Goal: Navigation & Orientation: Understand site structure

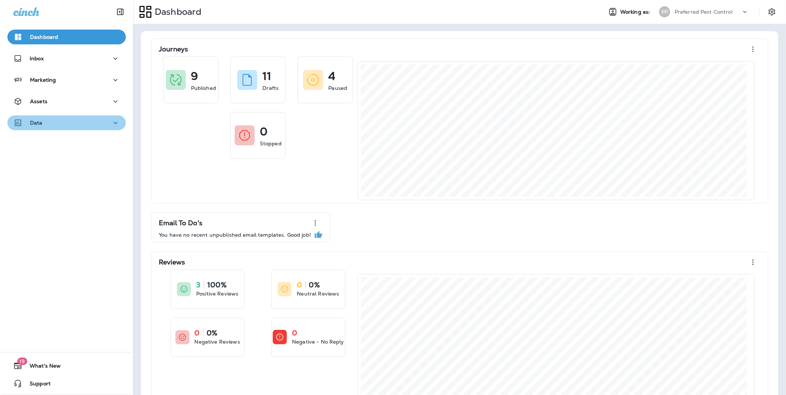
click at [97, 123] on div "Data" at bounding box center [66, 122] width 107 height 9
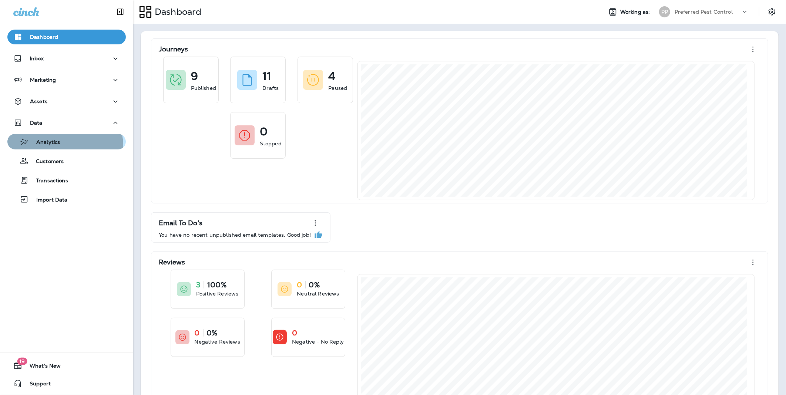
click at [56, 146] on div "Analytics" at bounding box center [35, 141] width 50 height 11
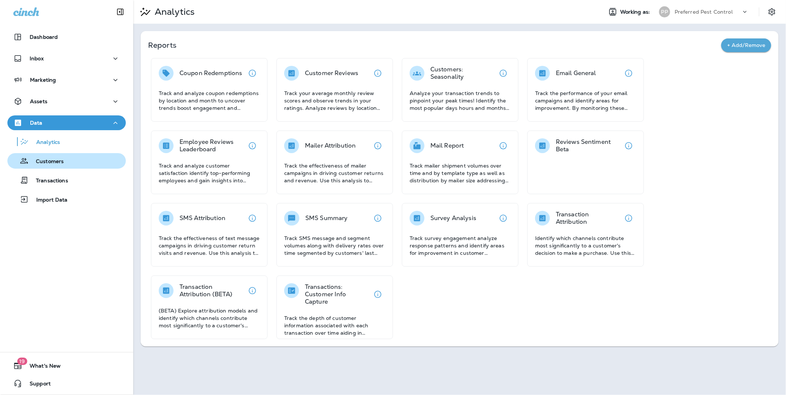
click at [72, 160] on div "Customers" at bounding box center [66, 160] width 113 height 11
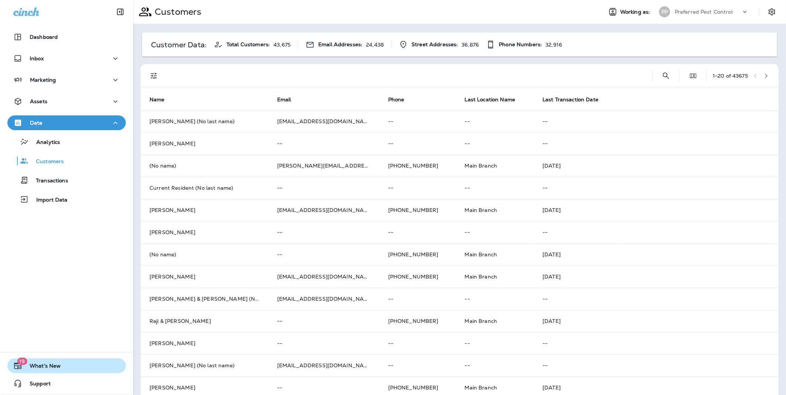
click at [19, 370] on icon "button" at bounding box center [17, 366] width 9 height 9
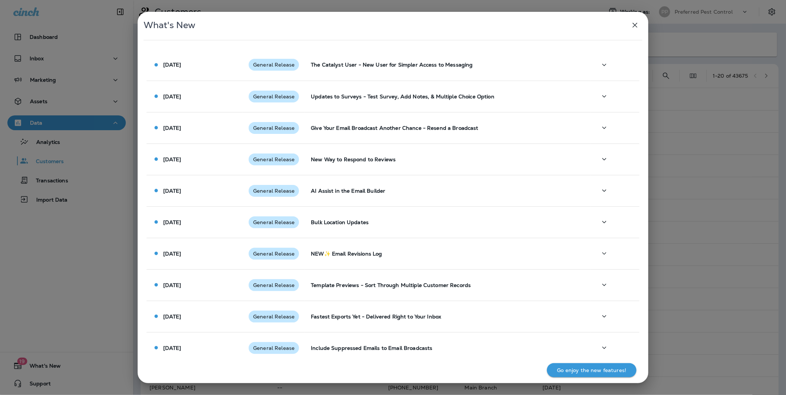
click at [41, 281] on div "What's New [DATE] General Release The Catalyst User - New User for Simpler Acce…" at bounding box center [393, 197] width 786 height 395
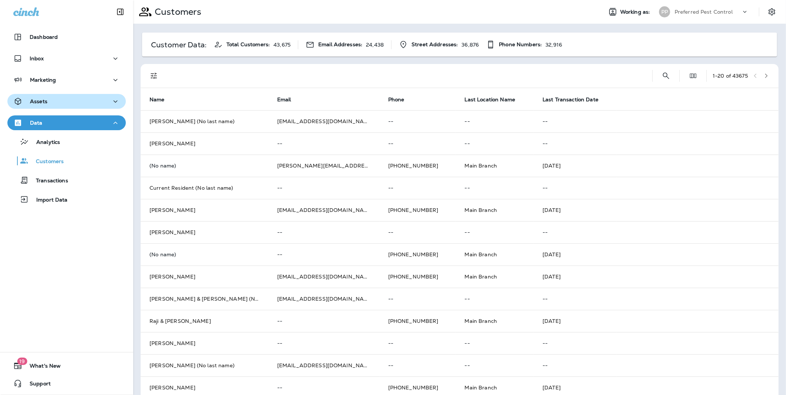
click at [64, 100] on div "Assets" at bounding box center [66, 101] width 107 height 9
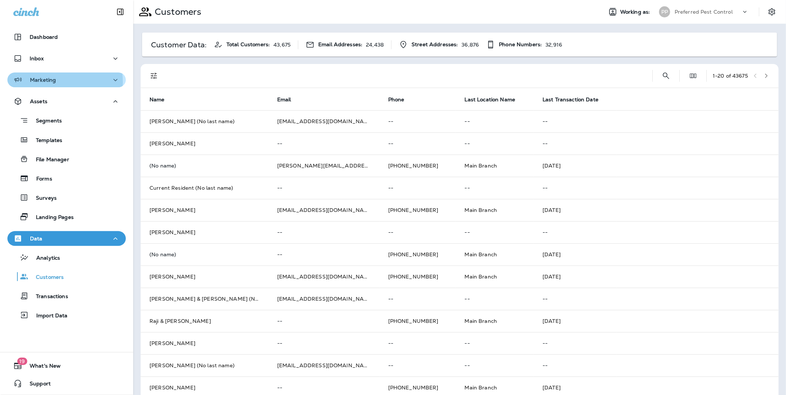
click at [53, 82] on p "Marketing" at bounding box center [43, 80] width 26 height 6
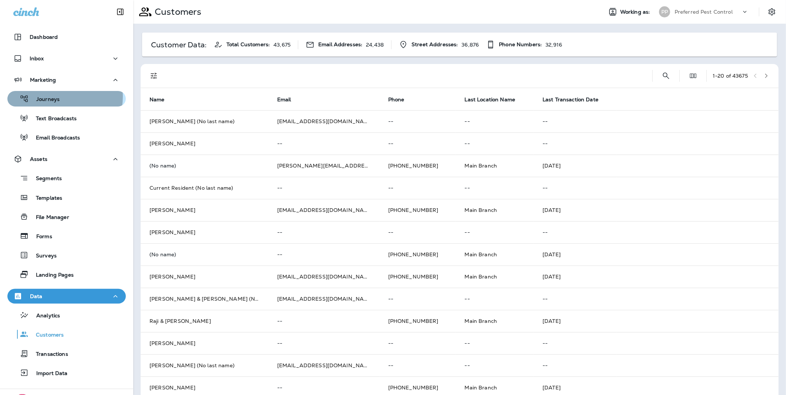
click at [54, 97] on p "Journeys" at bounding box center [44, 99] width 31 height 7
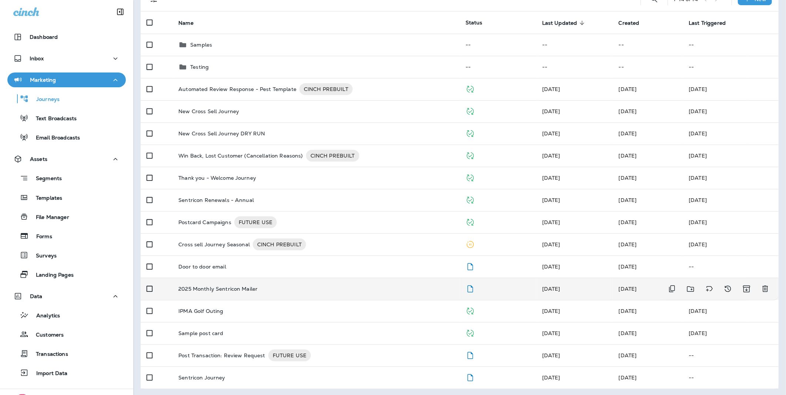
scroll to position [64, 0]
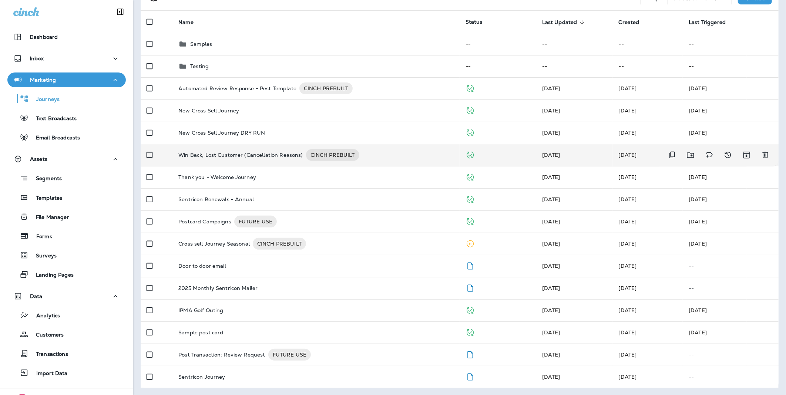
click at [225, 151] on p "Win Back, Lost Customer (Cancellation Reasons)" at bounding box center [240, 155] width 124 height 12
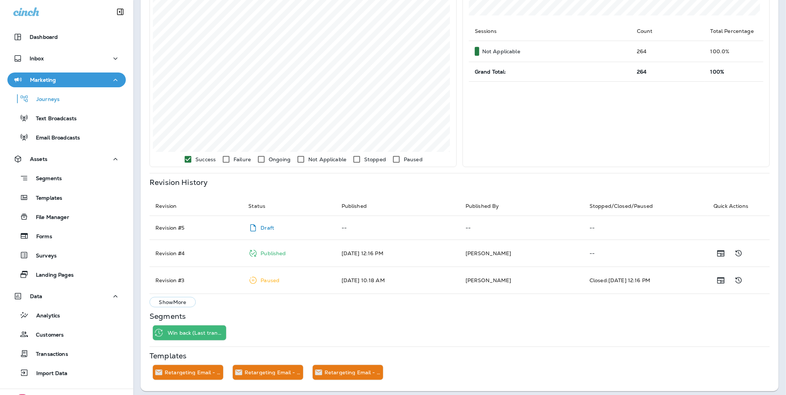
scroll to position [231, 0]
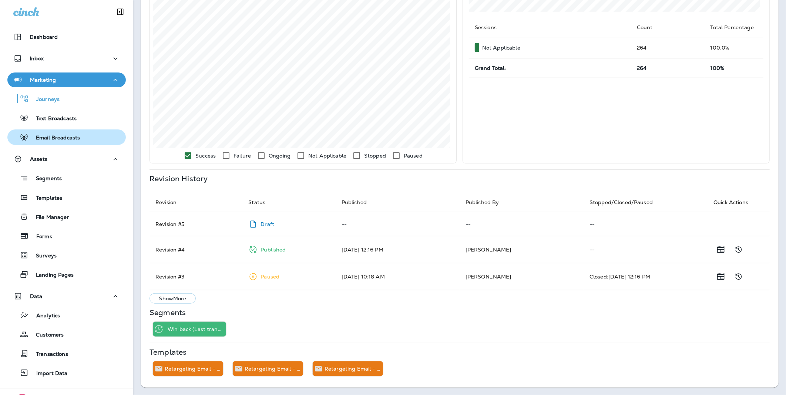
click at [58, 137] on p "Email Broadcasts" at bounding box center [53, 138] width 51 height 7
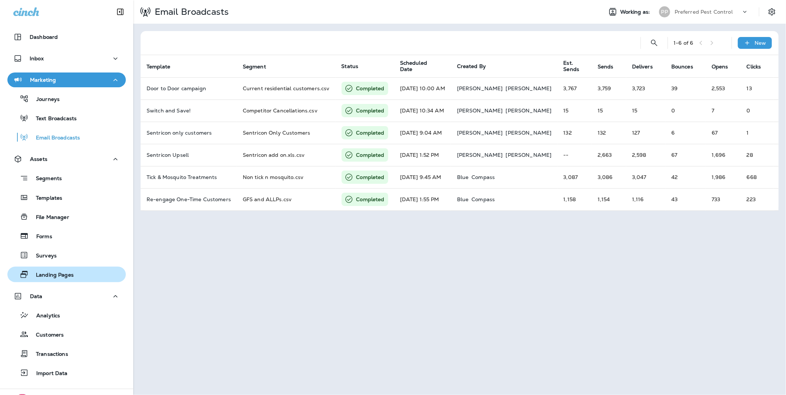
click at [43, 272] on p "Landing Pages" at bounding box center [50, 275] width 45 height 7
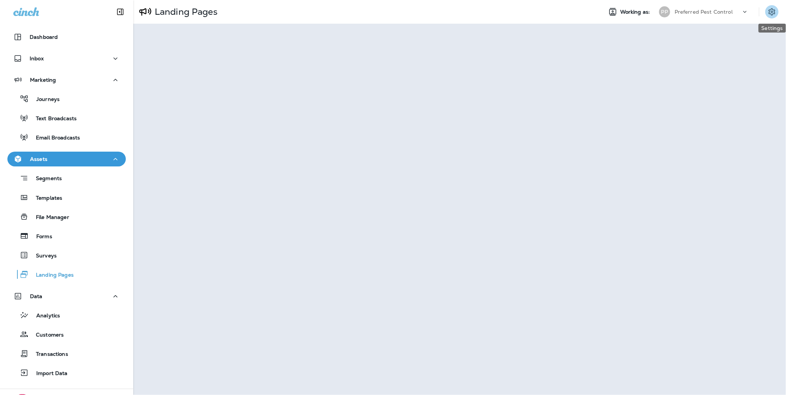
click at [775, 11] on icon "Settings" at bounding box center [772, 11] width 9 height 9
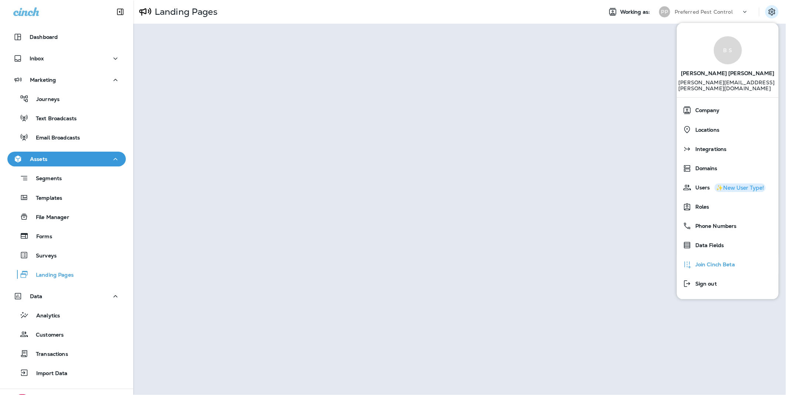
click at [706, 262] on span "Join Cinch Beta" at bounding box center [713, 265] width 43 height 6
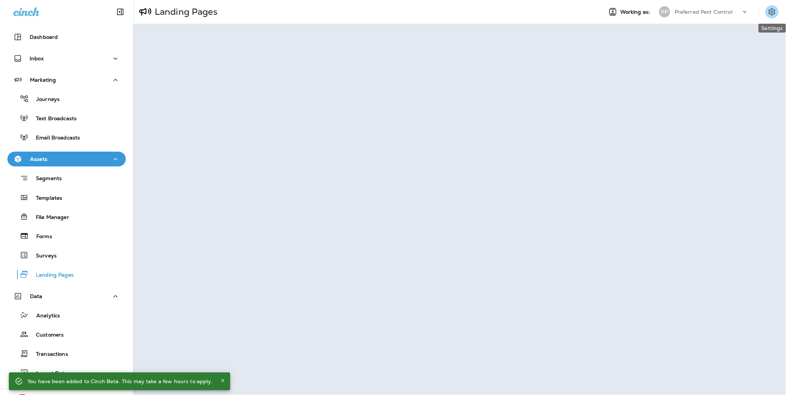
click at [769, 6] on button "Settings" at bounding box center [771, 11] width 13 height 13
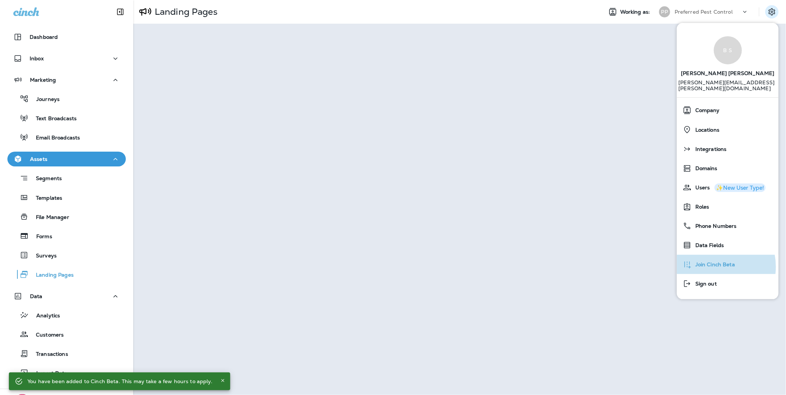
click at [712, 262] on span "Join Cinch Beta" at bounding box center [713, 265] width 43 height 6
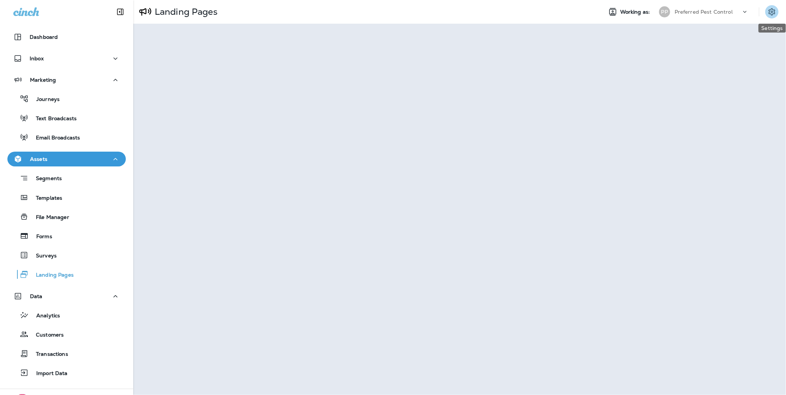
click at [772, 10] on icon "Settings" at bounding box center [772, 11] width 9 height 9
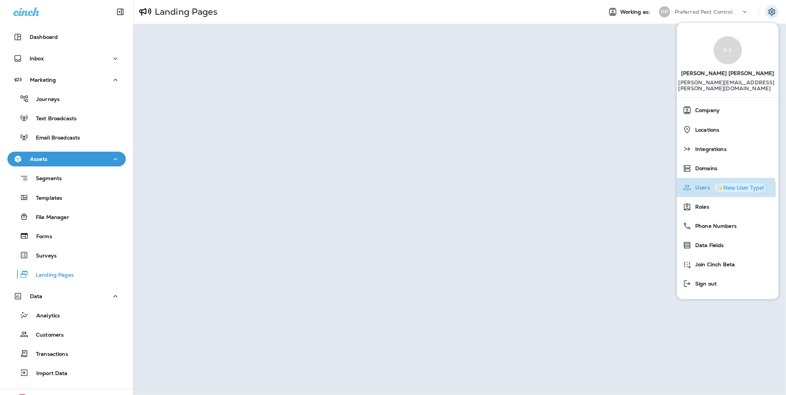
click at [705, 185] on span "Users" at bounding box center [701, 188] width 19 height 6
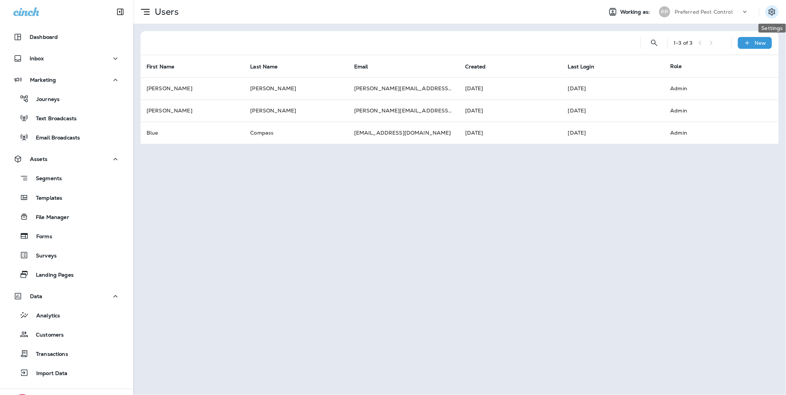
click at [775, 9] on icon "Settings" at bounding box center [772, 11] width 9 height 9
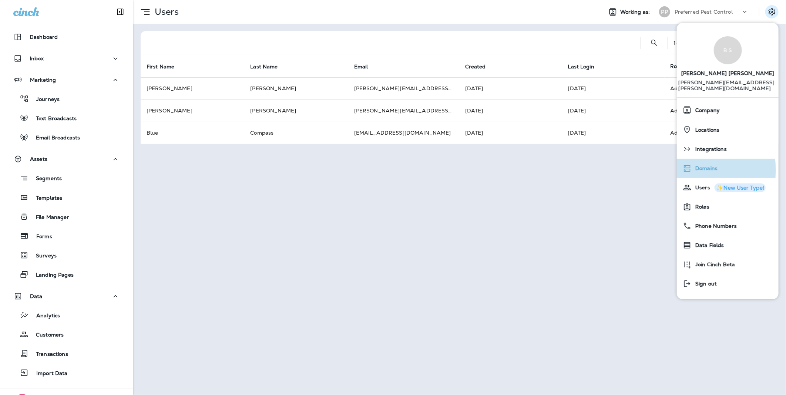
click at [703, 165] on span "Domains" at bounding box center [705, 168] width 26 height 6
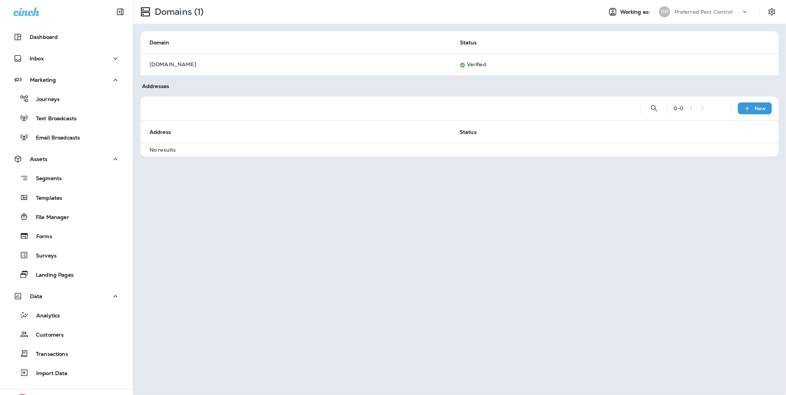
click at [741, 13] on div "Preferred Pest Control" at bounding box center [708, 11] width 67 height 11
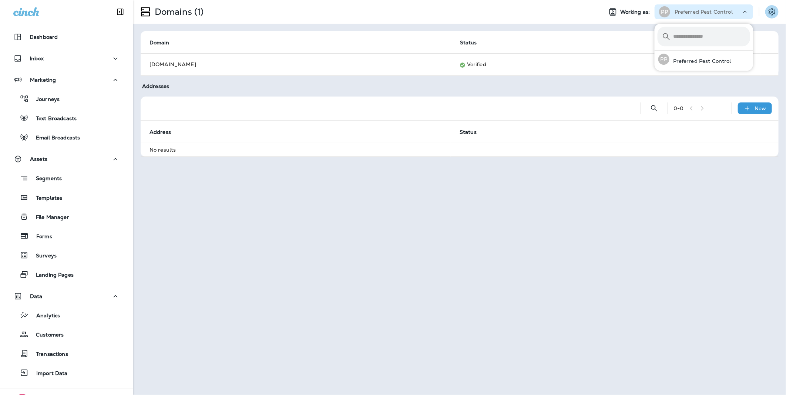
click at [769, 10] on icon "Settings" at bounding box center [772, 11] width 9 height 9
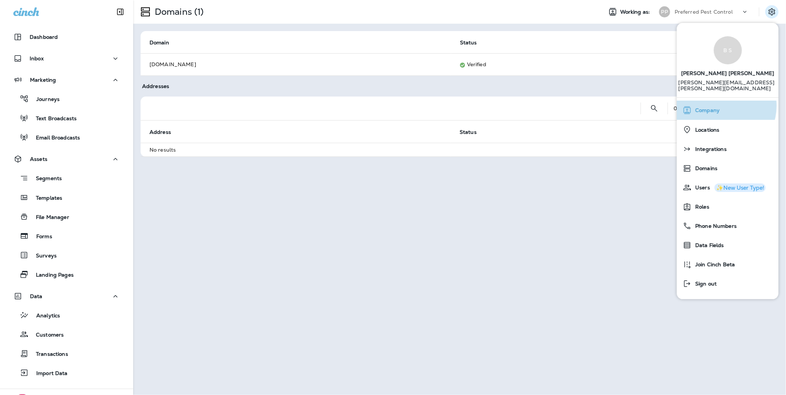
click at [721, 103] on div "Company" at bounding box center [728, 110] width 96 height 15
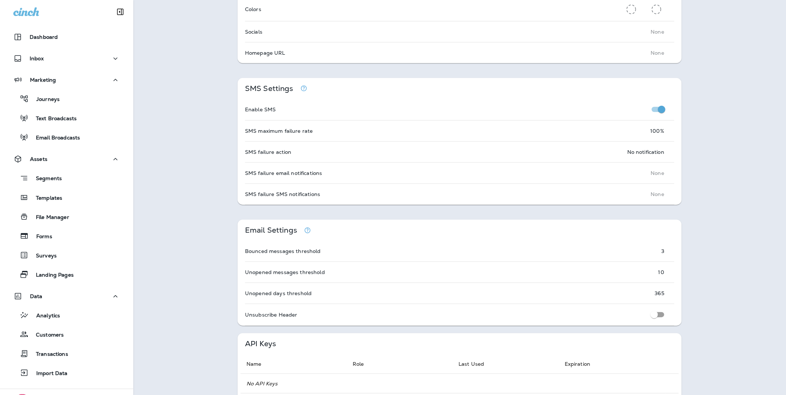
scroll to position [449, 0]
